Goal: Task Accomplishment & Management: Use online tool/utility

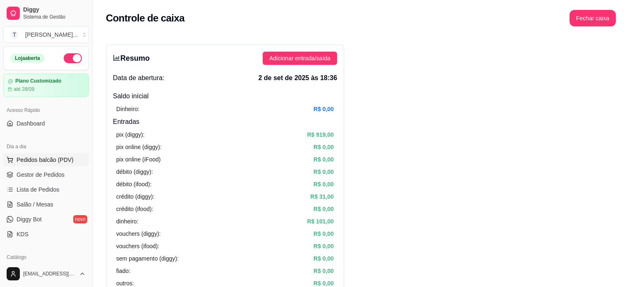
click at [44, 159] on span "Pedidos balcão (PDV)" at bounding box center [45, 160] width 57 height 8
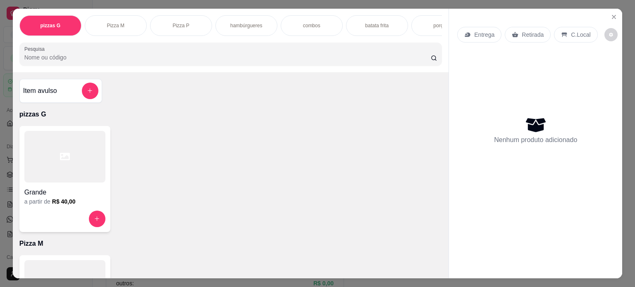
click at [260, 24] on div "hambúrgueres" at bounding box center [246, 25] width 62 height 21
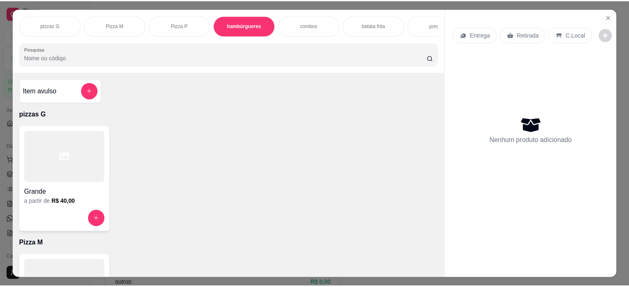
scroll to position [21, 0]
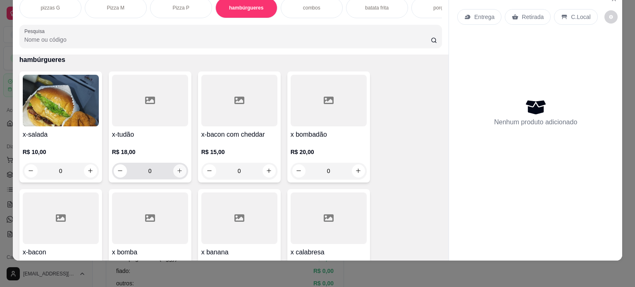
click at [173, 172] on button "increase-product-quantity" at bounding box center [179, 171] width 13 height 13
type input "1"
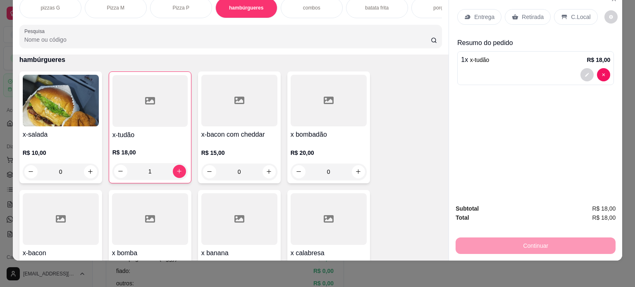
click at [522, 13] on p "Retirada" at bounding box center [533, 17] width 22 height 8
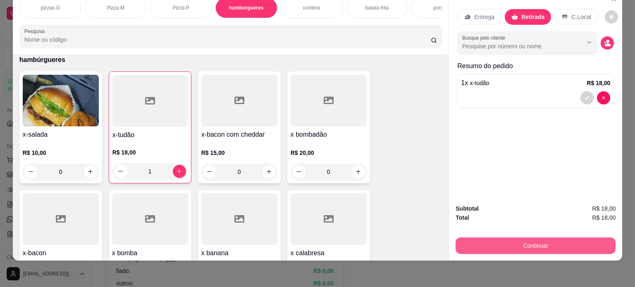
click at [551, 240] on button "Continuar" at bounding box center [536, 246] width 160 height 17
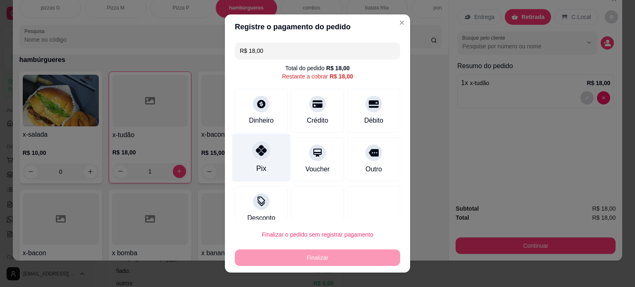
click at [256, 149] on icon at bounding box center [261, 150] width 11 height 11
type input "R$ 0,00"
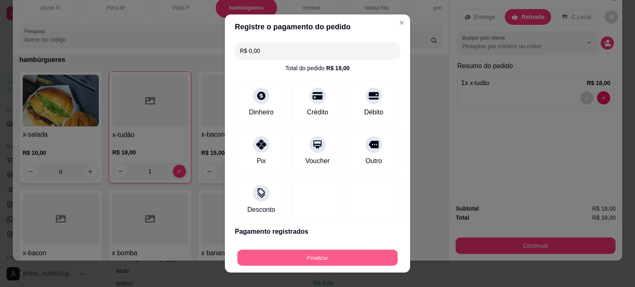
click at [326, 253] on button "Finalizar" at bounding box center [317, 258] width 160 height 16
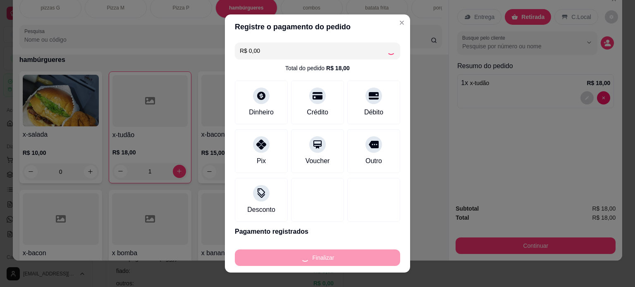
type input "0"
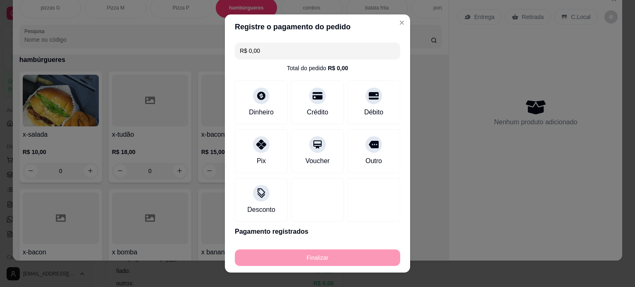
type input "-R$ 18,00"
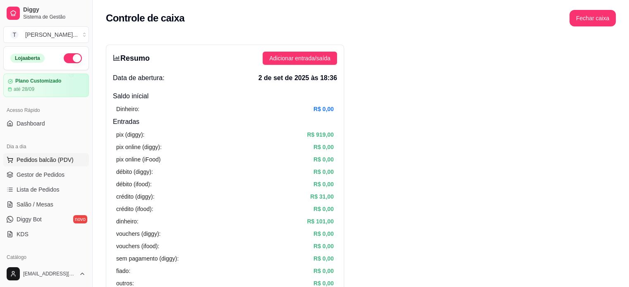
click at [54, 161] on span "Pedidos balcão (PDV)" at bounding box center [45, 160] width 57 height 8
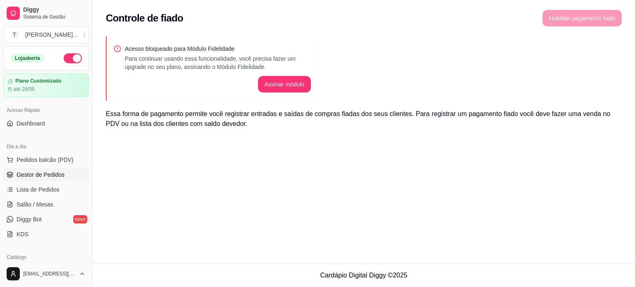
click at [48, 176] on span "Gestor de Pedidos" at bounding box center [41, 175] width 48 height 8
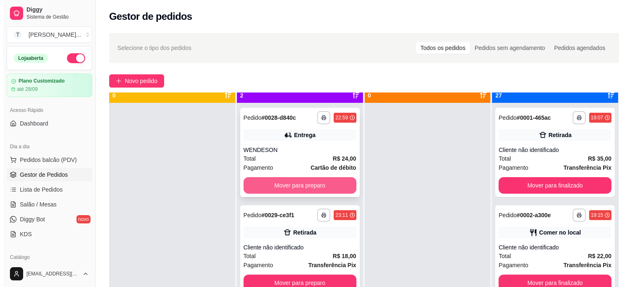
scroll to position [23, 0]
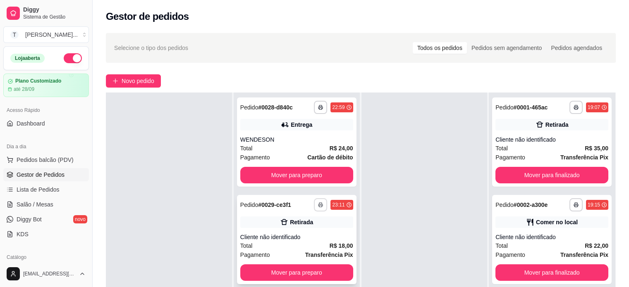
click at [323, 205] on button "button" at bounding box center [320, 204] width 13 height 13
click at [308, 234] on button "IMPRESSORA" at bounding box center [296, 233] width 60 height 13
click at [45, 160] on span "Pedidos balcão (PDV)" at bounding box center [45, 160] width 57 height 8
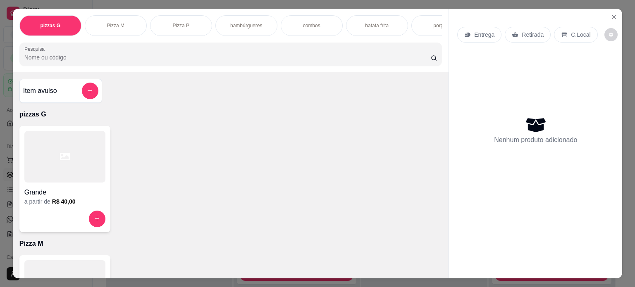
click at [304, 22] on p "combos" at bounding box center [311, 25] width 17 height 7
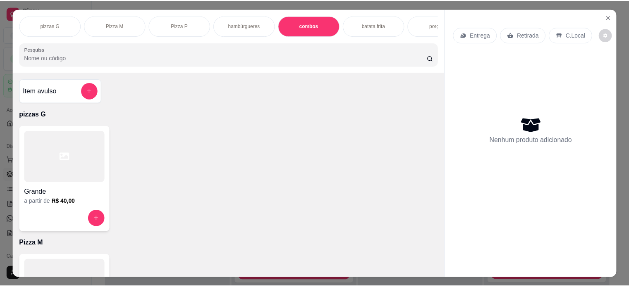
scroll to position [21, 0]
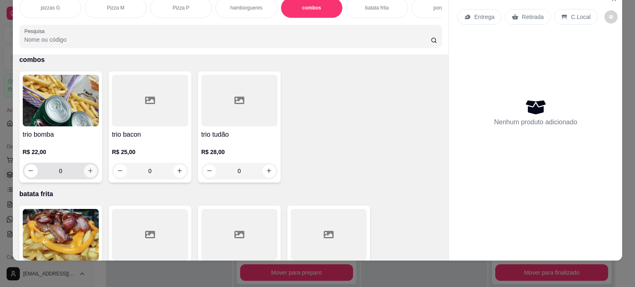
click at [86, 174] on button "increase-product-quantity" at bounding box center [90, 171] width 13 height 13
type input "1"
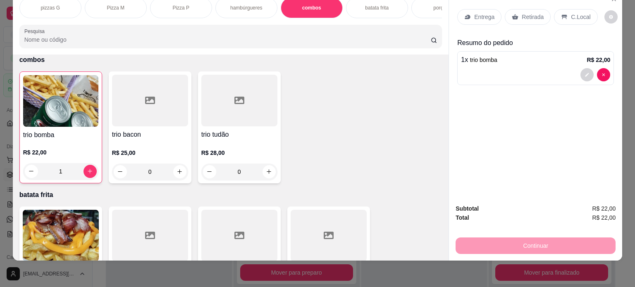
click at [488, 13] on p "Entrega" at bounding box center [484, 17] width 20 height 8
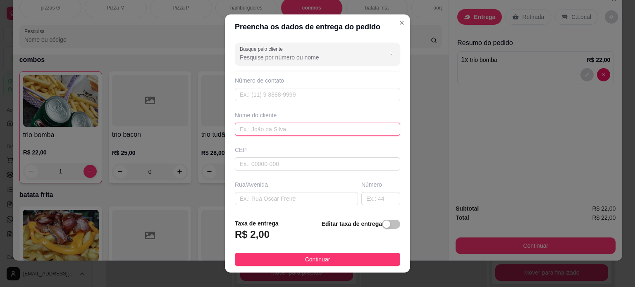
click at [286, 124] on input "text" at bounding box center [317, 129] width 165 height 13
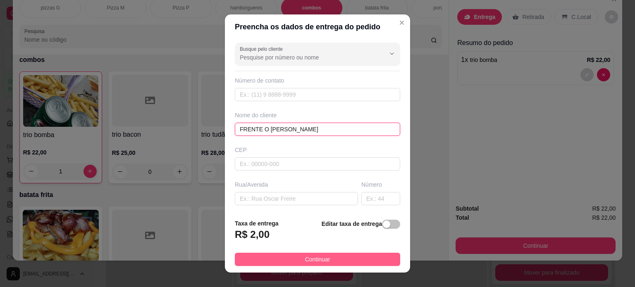
type input "FRENTE O [PERSON_NAME]"
click at [319, 258] on span "Continuar" at bounding box center [317, 259] width 25 height 9
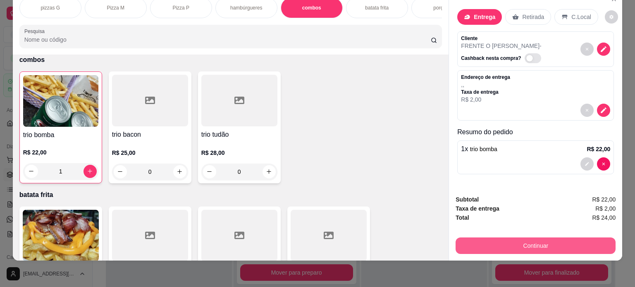
click at [538, 238] on button "Continuar" at bounding box center [536, 246] width 160 height 17
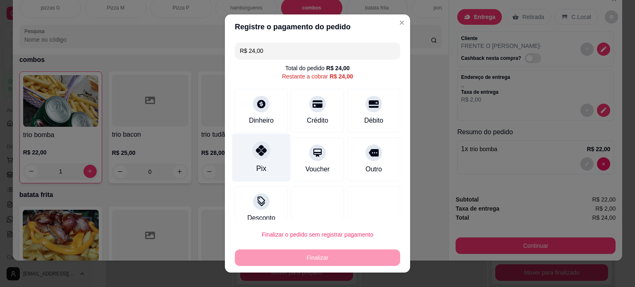
click at [245, 158] on div "Pix" at bounding box center [261, 158] width 58 height 48
type input "R$ 0,00"
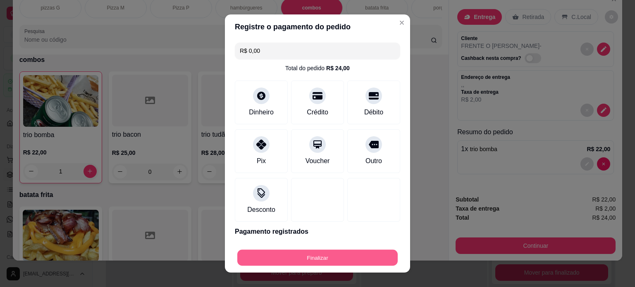
click at [299, 258] on button "Finalizar" at bounding box center [317, 258] width 160 height 16
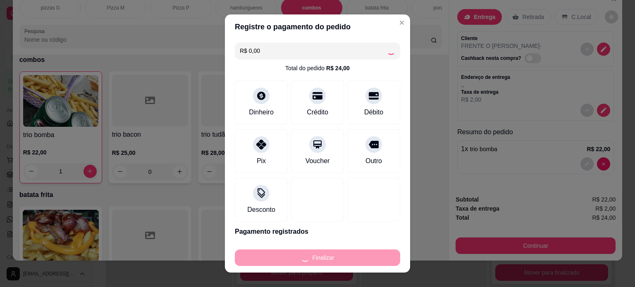
type input "0"
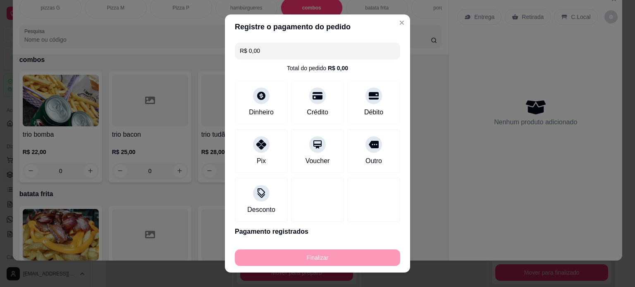
type input "-R$ 24,00"
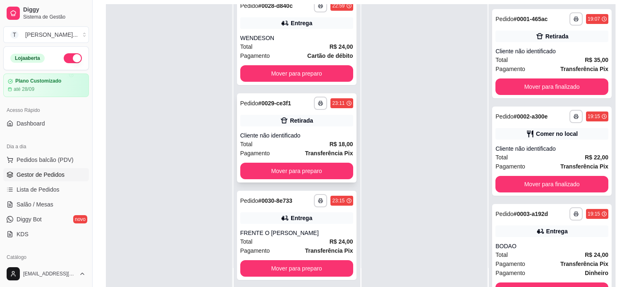
scroll to position [126, 0]
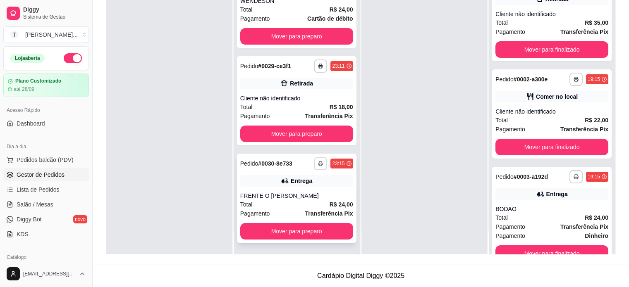
click at [314, 167] on button "button" at bounding box center [320, 163] width 13 height 13
click at [296, 195] on button "IMPRESSORA" at bounding box center [290, 192] width 58 height 13
click at [296, 234] on button "Mover para preparo" at bounding box center [297, 232] width 110 height 16
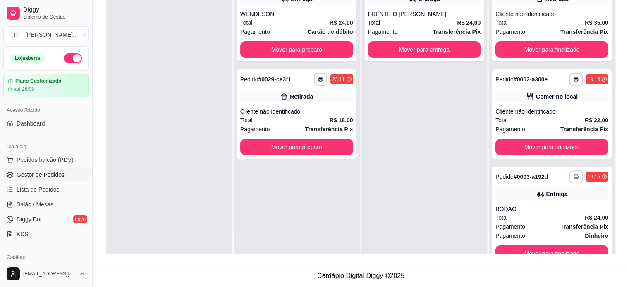
scroll to position [0, 0]
click at [296, 234] on div "**********" at bounding box center [297, 110] width 126 height 287
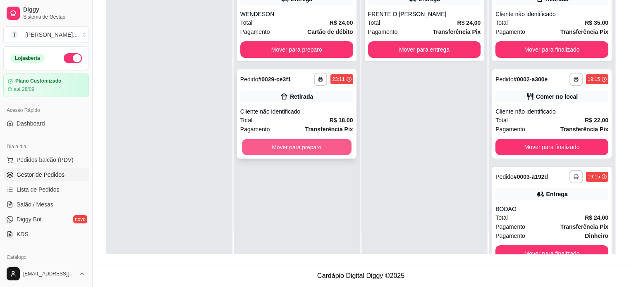
click at [306, 150] on button "Mover para preparo" at bounding box center [297, 147] width 110 height 16
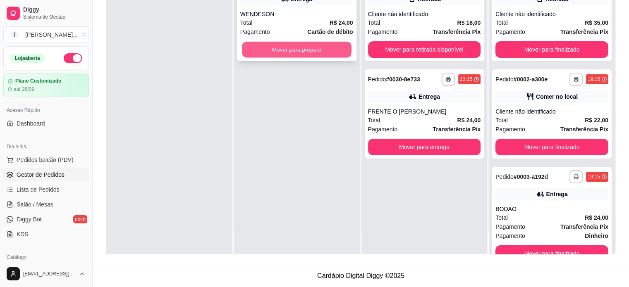
click at [312, 48] on button "Mover para preparo" at bounding box center [297, 50] width 110 height 16
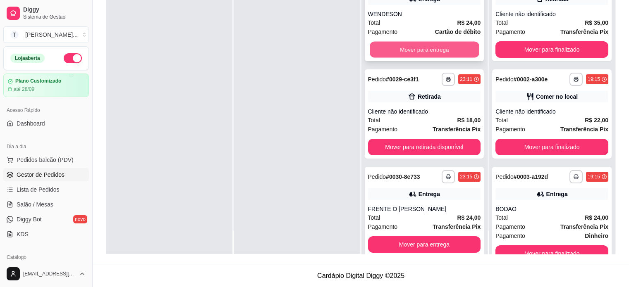
click at [414, 50] on button "Mover para entrega" at bounding box center [425, 50] width 110 height 16
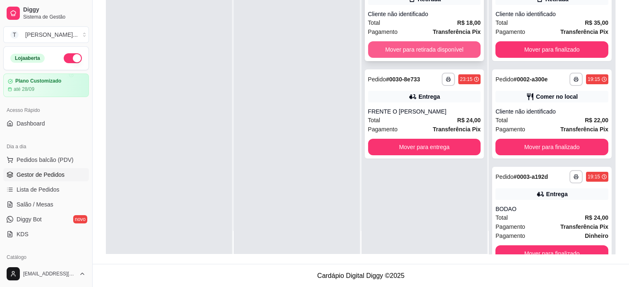
click at [443, 46] on button "Mover para retirada disponível" at bounding box center [424, 49] width 113 height 17
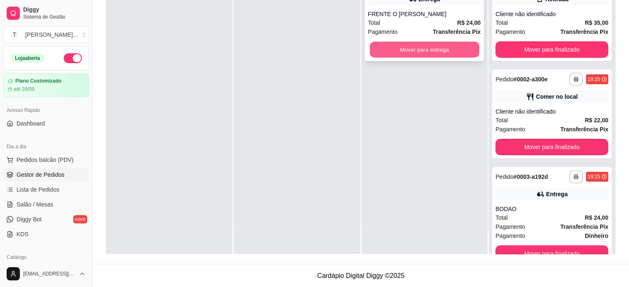
click at [442, 48] on button "Mover para entrega" at bounding box center [425, 50] width 110 height 16
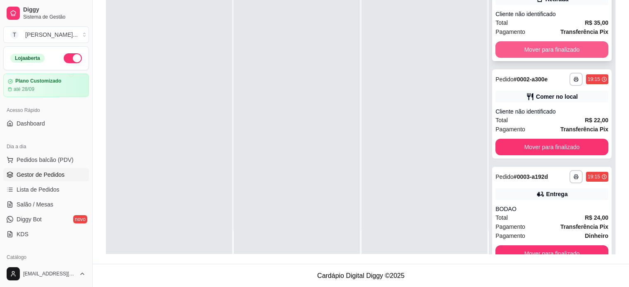
click at [516, 51] on button "Mover para finalizado" at bounding box center [551, 49] width 113 height 17
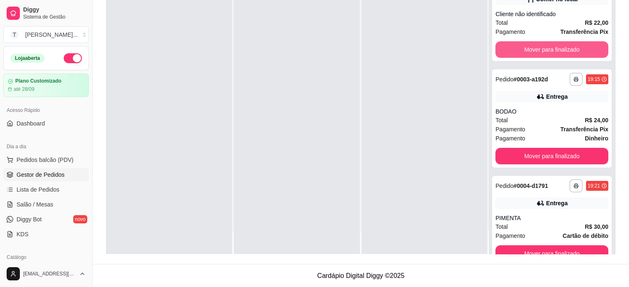
click at [516, 51] on button "Mover para finalizado" at bounding box center [551, 49] width 113 height 17
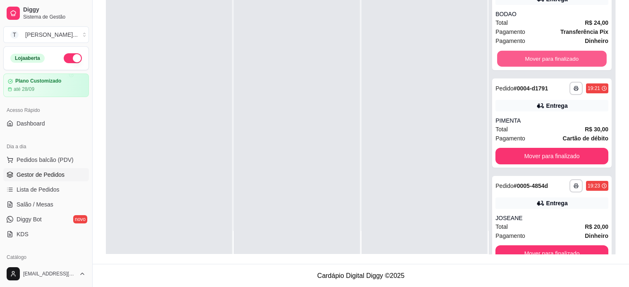
click at [516, 51] on button "Mover para finalizado" at bounding box center [552, 59] width 110 height 16
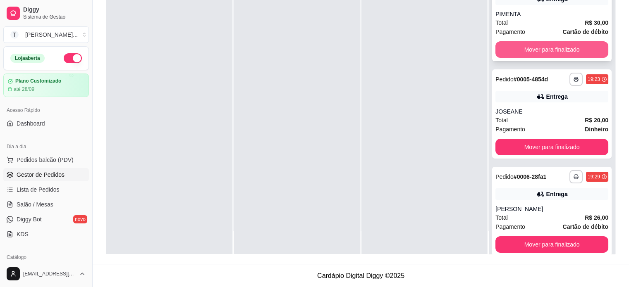
click at [519, 49] on button "Mover para finalizado" at bounding box center [551, 49] width 113 height 17
click at [521, 50] on button "Mover para finalizado" at bounding box center [552, 50] width 110 height 16
click at [521, 50] on button "Mover para finalizado" at bounding box center [551, 49] width 113 height 17
click at [521, 50] on button "Mover para finalizado" at bounding box center [552, 50] width 110 height 16
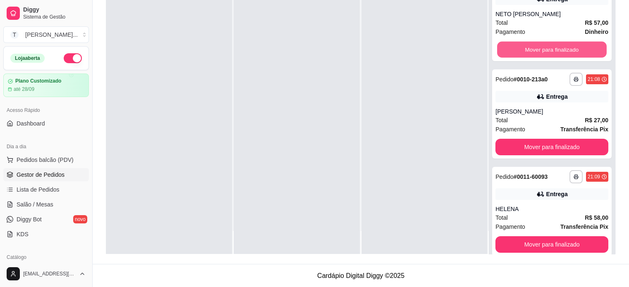
click at [521, 50] on button "Mover para finalizado" at bounding box center [552, 50] width 110 height 16
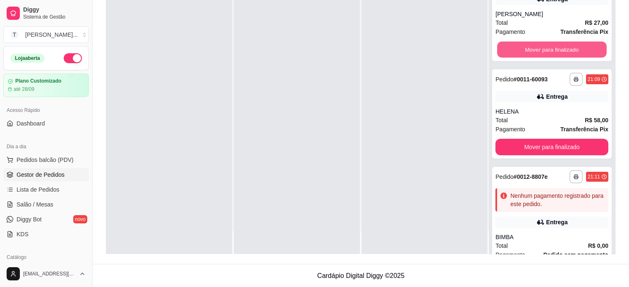
click at [521, 50] on button "Mover para finalizado" at bounding box center [552, 50] width 110 height 16
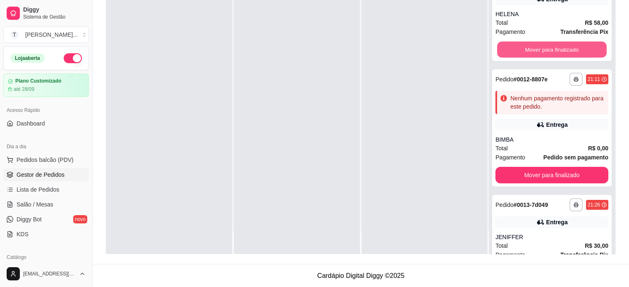
click at [521, 50] on button "Mover para finalizado" at bounding box center [552, 50] width 110 height 16
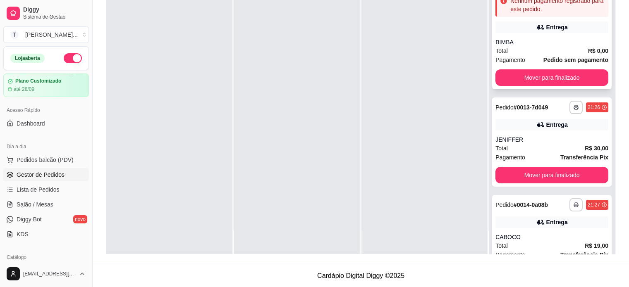
click at [524, 48] on div "Total R$ 0,00" at bounding box center [551, 50] width 113 height 9
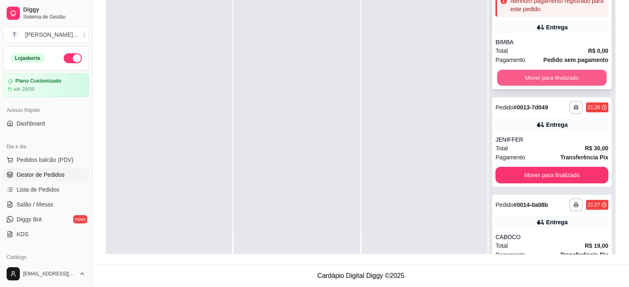
click at [525, 78] on button "Mover para finalizado" at bounding box center [552, 78] width 110 height 16
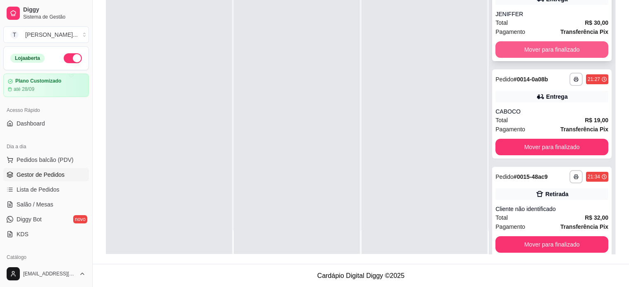
click at [531, 50] on button "Mover para finalizado" at bounding box center [551, 49] width 113 height 17
click at [531, 50] on button "Mover para finalizado" at bounding box center [552, 50] width 110 height 16
click at [531, 50] on button "Mover para finalizado" at bounding box center [551, 49] width 113 height 17
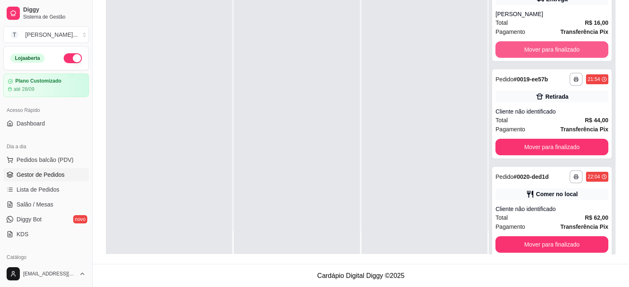
click at [531, 50] on button "Mover para finalizado" at bounding box center [551, 49] width 113 height 17
click at [531, 50] on button "Mover para finalizado" at bounding box center [552, 50] width 110 height 16
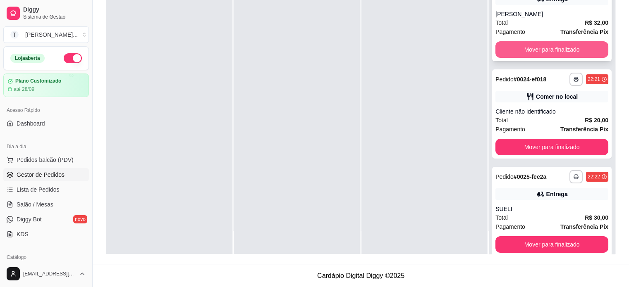
click at [530, 50] on button "Mover para finalizado" at bounding box center [551, 49] width 113 height 17
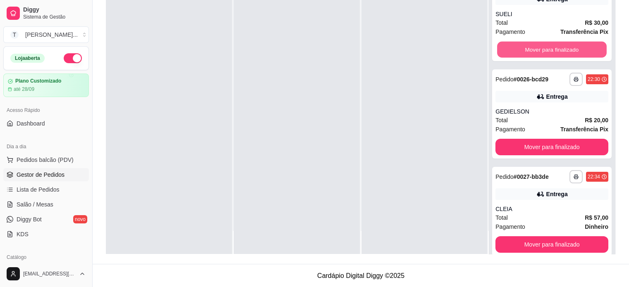
click at [530, 50] on button "Mover para finalizado" at bounding box center [552, 50] width 110 height 16
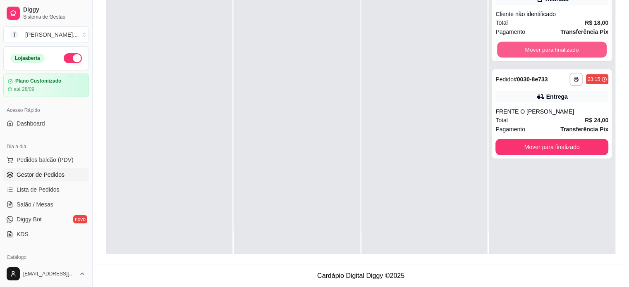
click at [530, 50] on button "Mover para finalizado" at bounding box center [552, 50] width 110 height 16
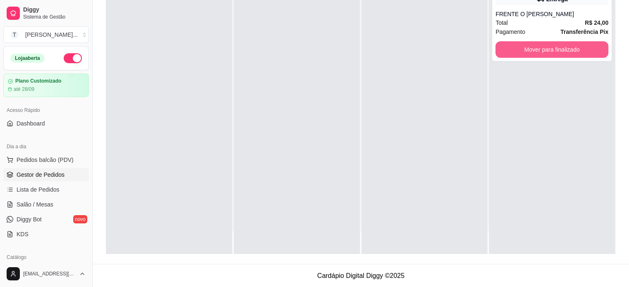
click at [530, 50] on button "Mover para finalizado" at bounding box center [551, 49] width 113 height 17
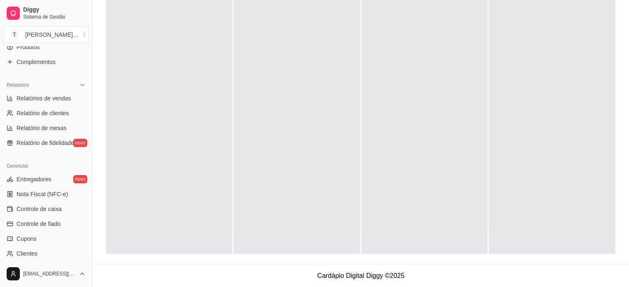
scroll to position [248, 0]
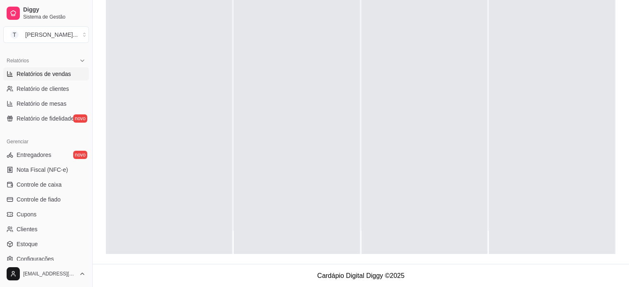
click at [60, 71] on span "Relatórios de vendas" at bounding box center [44, 74] width 55 height 8
select select "ALL"
select select "0"
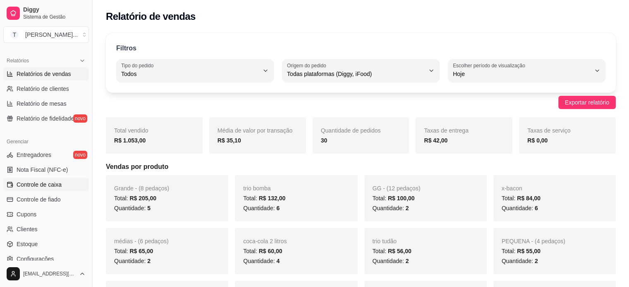
click at [42, 185] on span "Controle de caixa" at bounding box center [39, 185] width 45 height 8
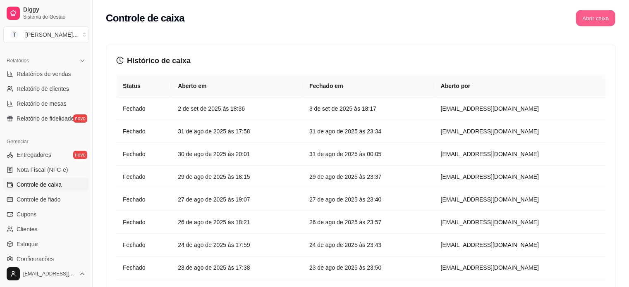
click at [601, 17] on button "Abrir caixa" at bounding box center [595, 18] width 39 height 16
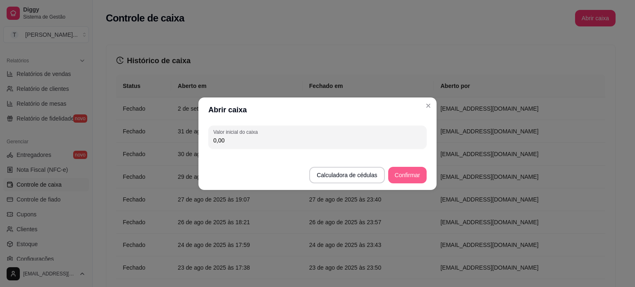
click at [402, 176] on button "Confirmar" at bounding box center [407, 175] width 38 height 17
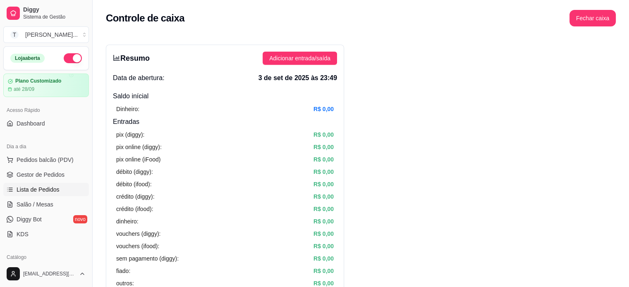
click at [38, 186] on span "Lista de Pedidos" at bounding box center [38, 190] width 43 height 8
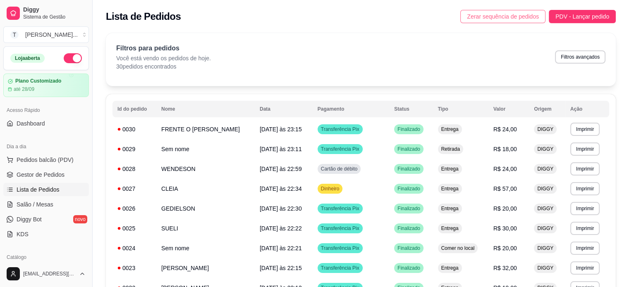
click at [511, 15] on span "Zerar sequência de pedidos" at bounding box center [503, 16] width 72 height 9
